Goal: Use online tool/utility: Utilize a website feature to perform a specific function

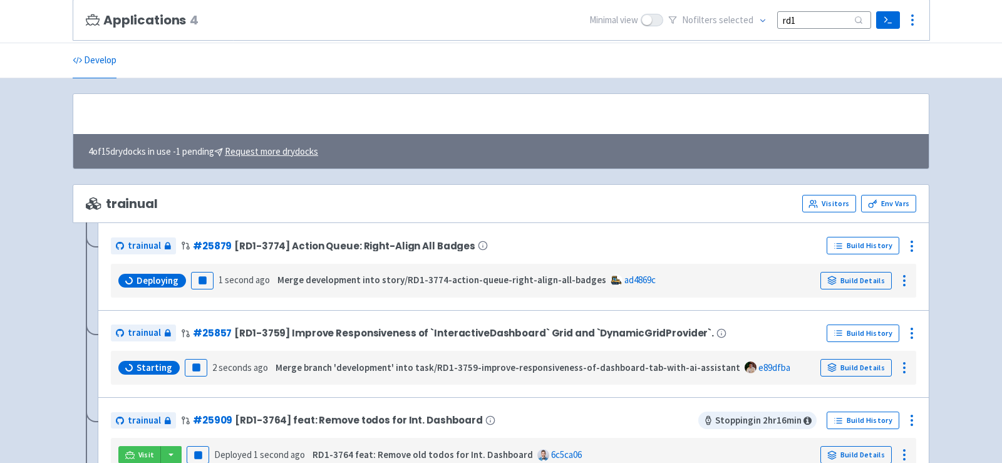
scroll to position [132, 0]
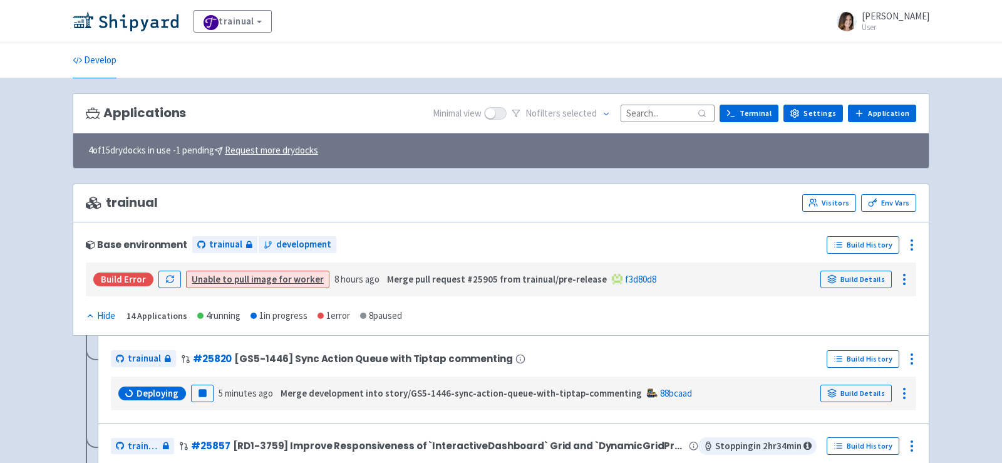
click at [657, 106] on input at bounding box center [668, 113] width 94 height 17
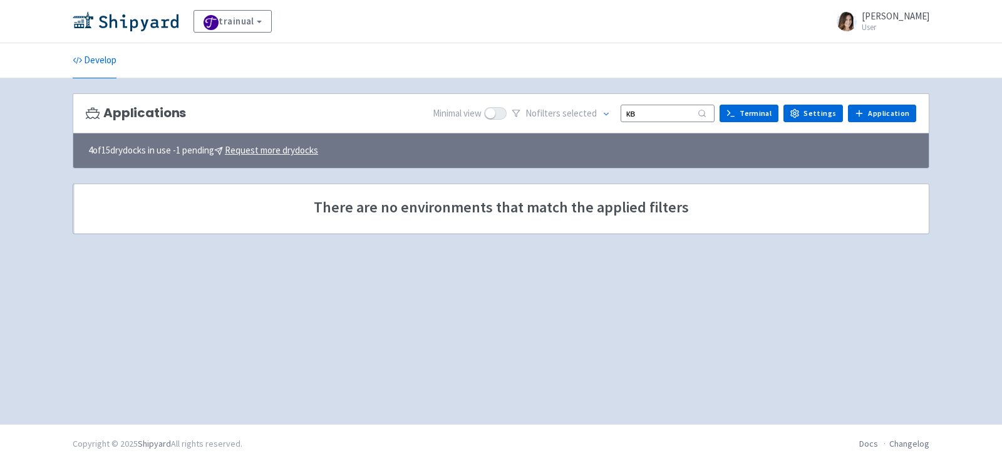
type input "к"
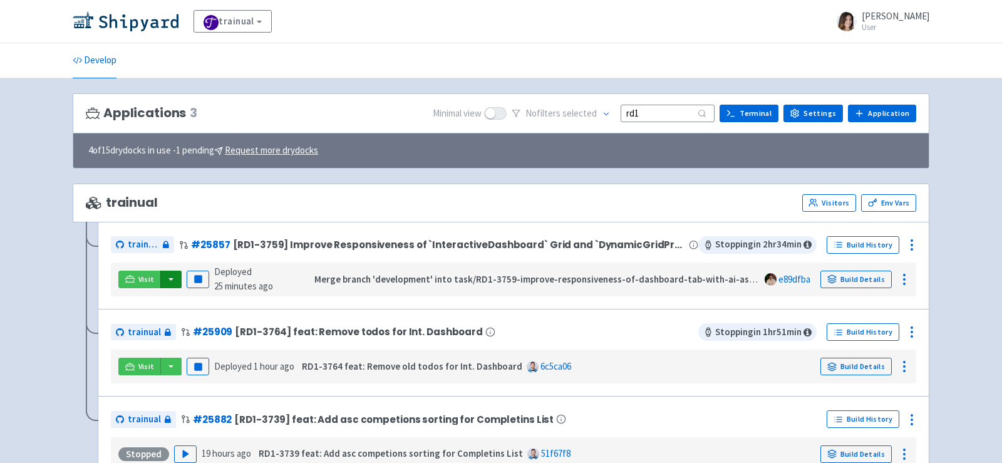
type input "rd1"
click at [164, 274] on button "button" at bounding box center [170, 280] width 21 height 18
click at [214, 299] on link "trainual (admin)" at bounding box center [218, 304] width 118 height 19
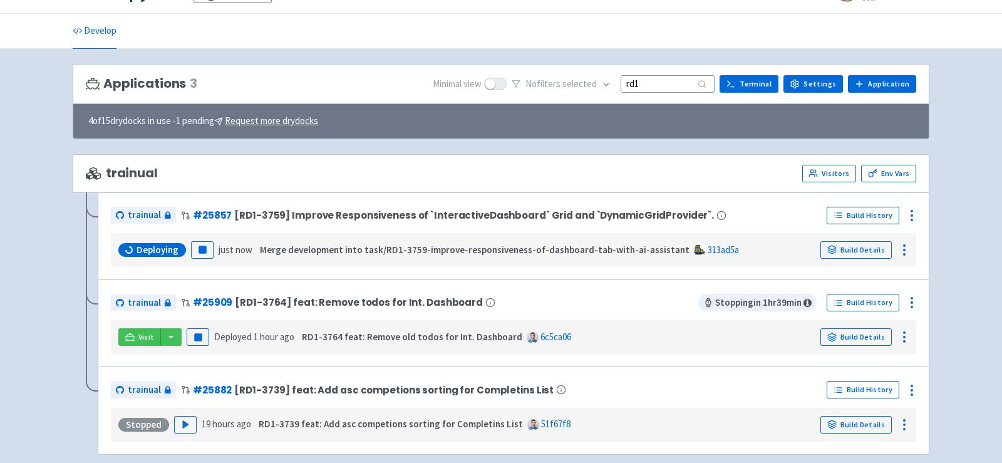
scroll to position [30, 0]
click at [173, 328] on button "button" at bounding box center [170, 337] width 21 height 18
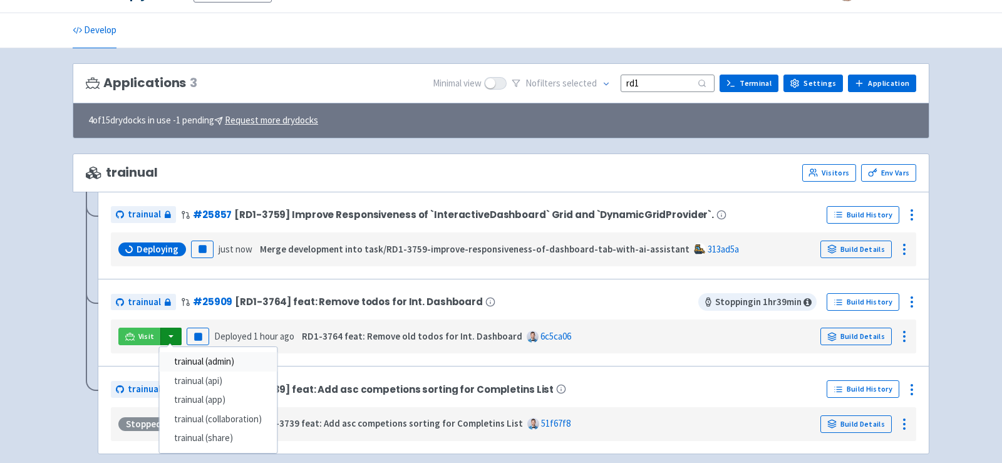
click at [198, 358] on link "trainual (admin)" at bounding box center [218, 361] width 118 height 19
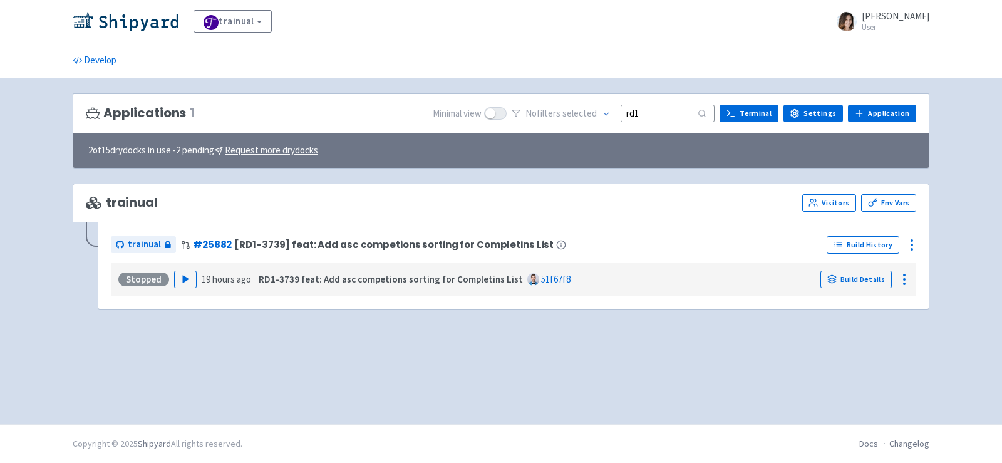
scroll to position [0, 0]
click at [183, 279] on polygon "button" at bounding box center [186, 279] width 6 height 7
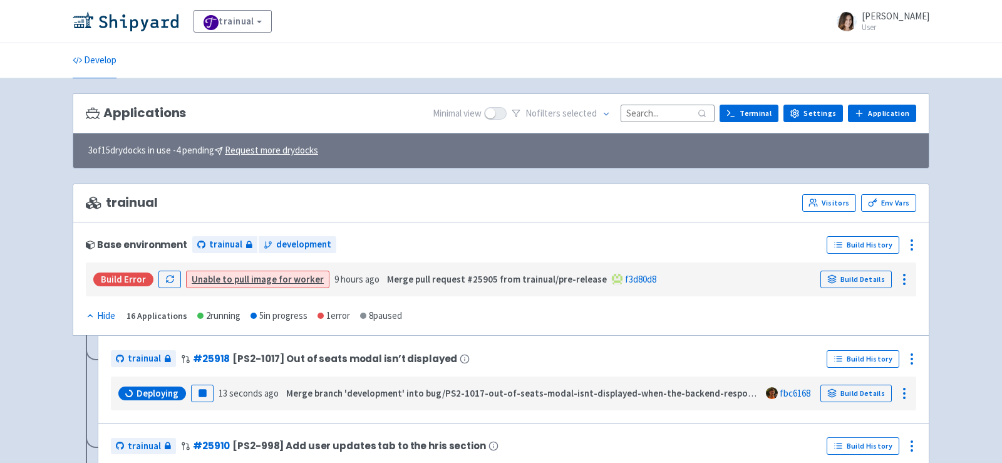
click at [656, 114] on input at bounding box center [668, 113] width 94 height 17
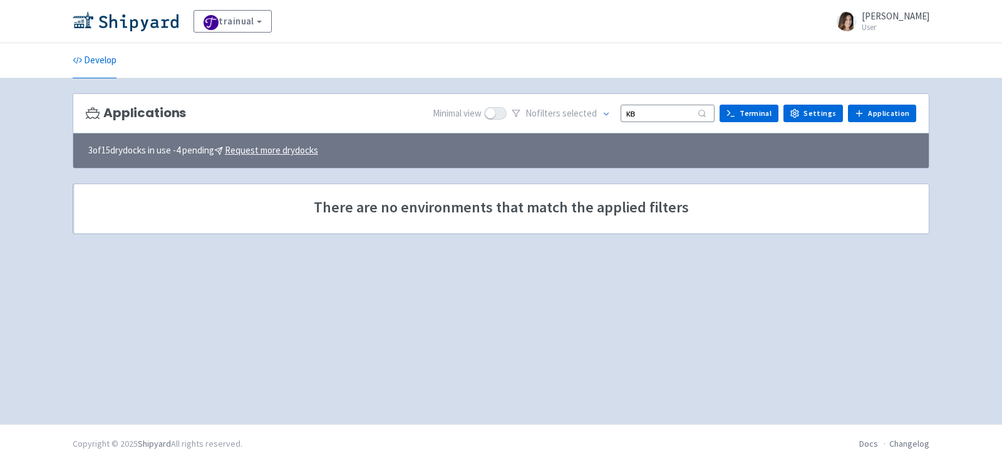
type input "к"
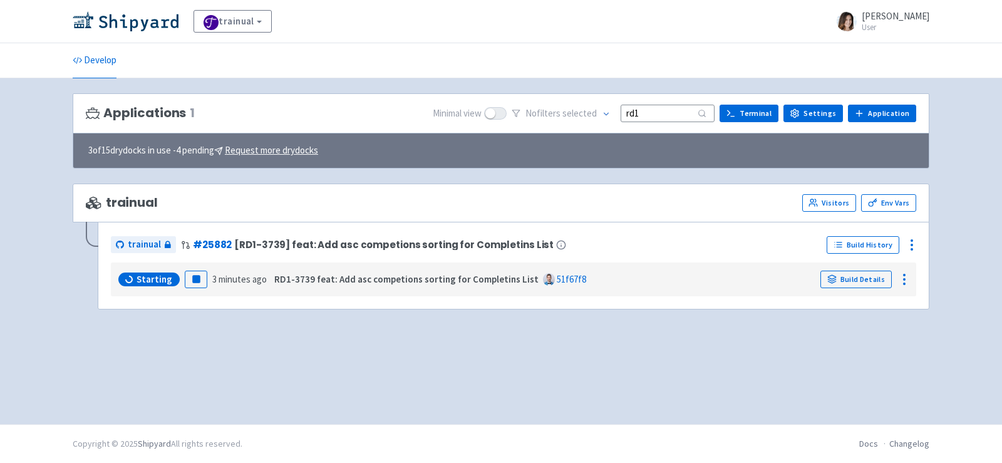
type input "rd1"
